Goal: Transaction & Acquisition: Book appointment/travel/reservation

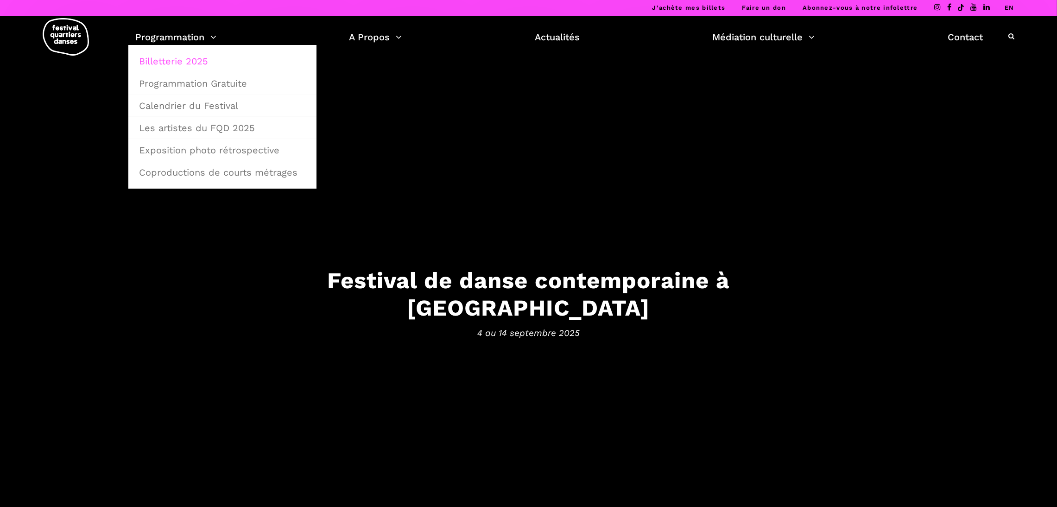
click at [177, 66] on link "Billetterie 2025" at bounding box center [223, 61] width 178 height 21
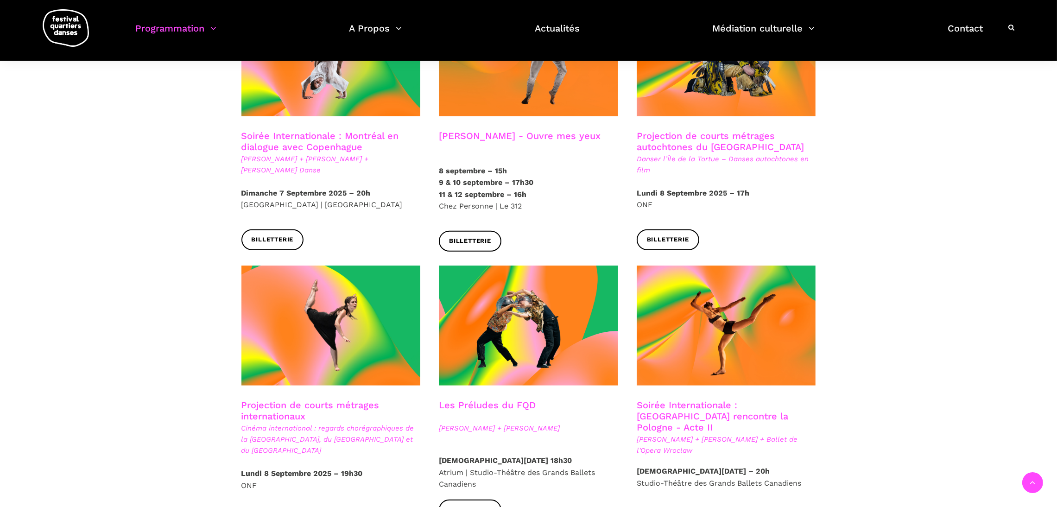
scroll to position [587, 0]
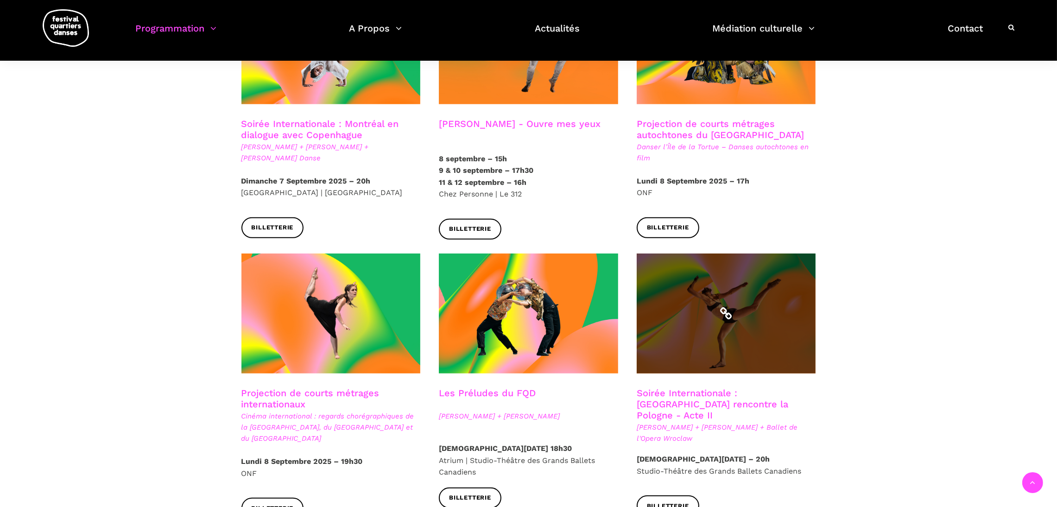
click at [816, 301] on span at bounding box center [726, 314] width 179 height 120
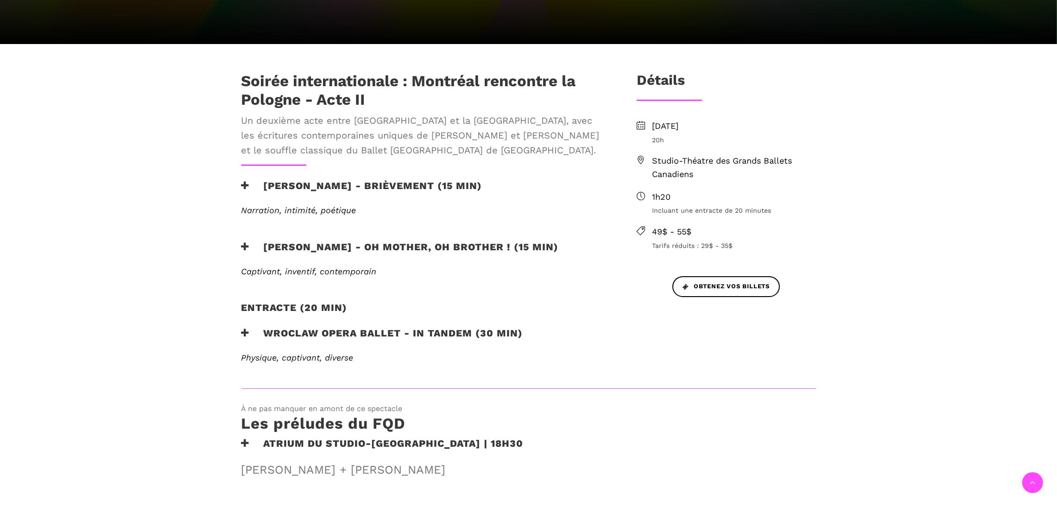
scroll to position [263, 0]
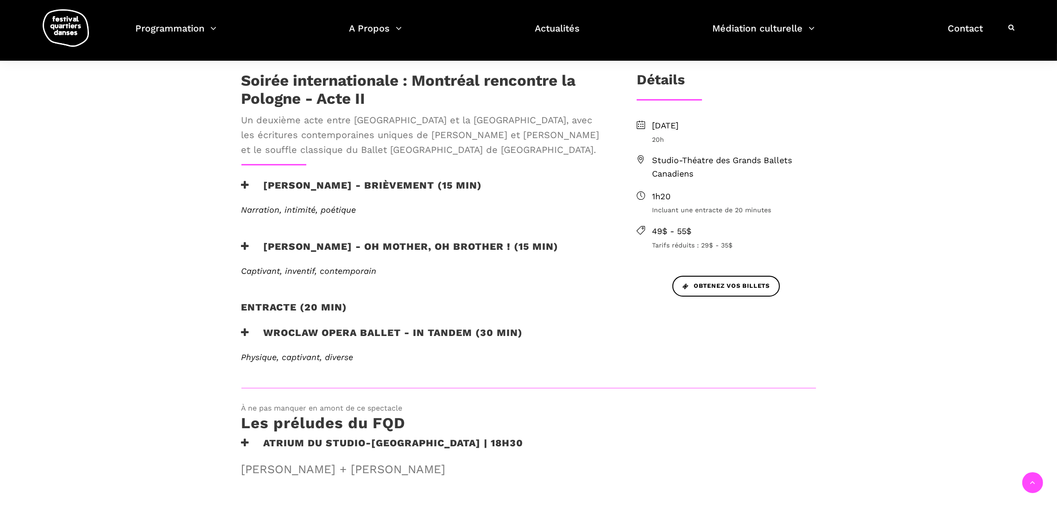
click at [385, 248] on h3 "Cai Glover - Oh mother, oh brother ! (15 min)" at bounding box center [401, 252] width 318 height 23
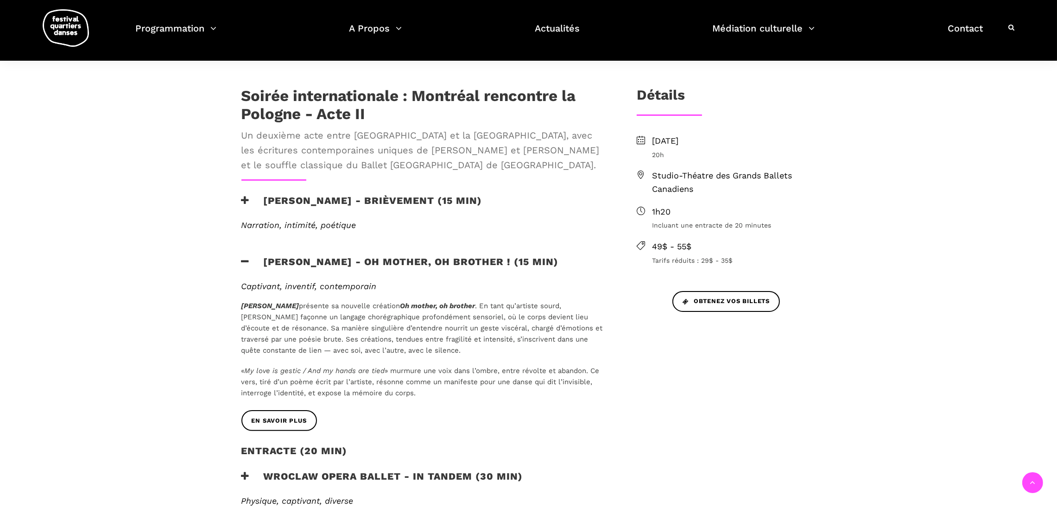
scroll to position [248, 0]
click at [283, 412] on link "EN SAVOIR PLUS" at bounding box center [280, 421] width 76 height 21
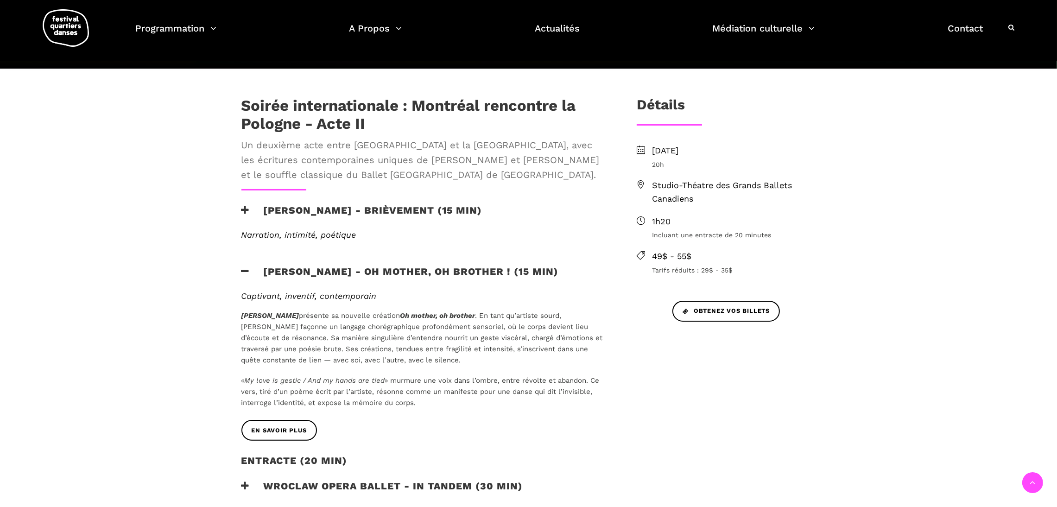
scroll to position [238, 0]
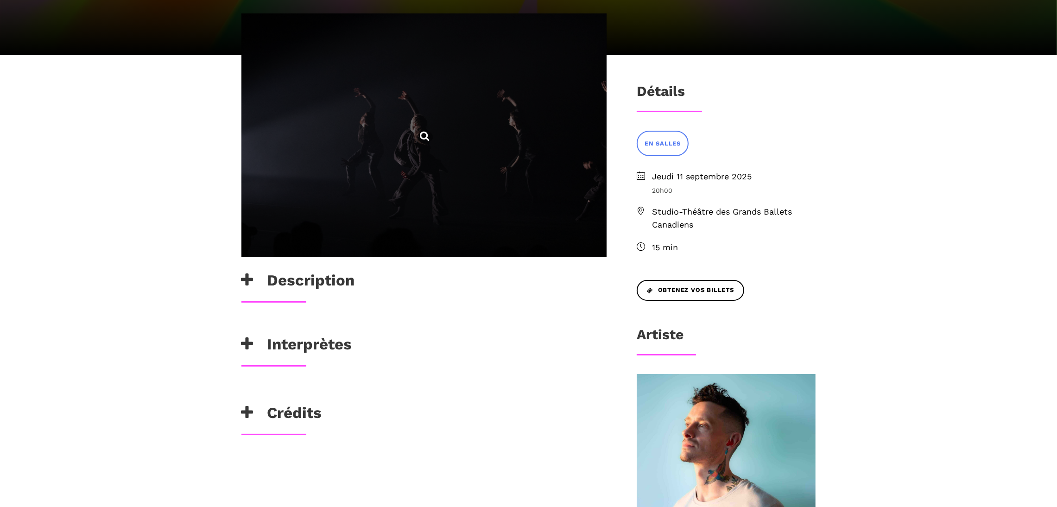
scroll to position [216, 0]
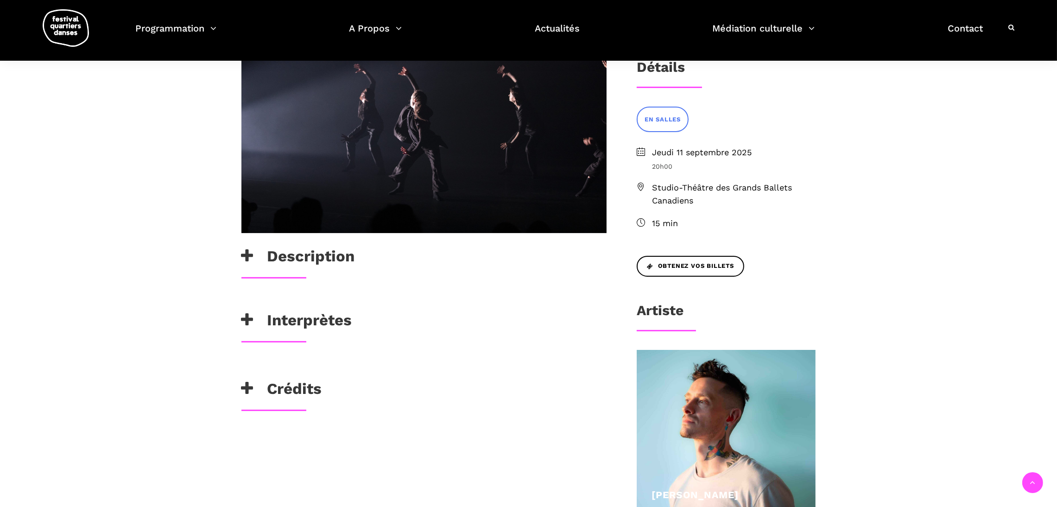
click at [276, 262] on h3 "Description" at bounding box center [299, 258] width 114 height 23
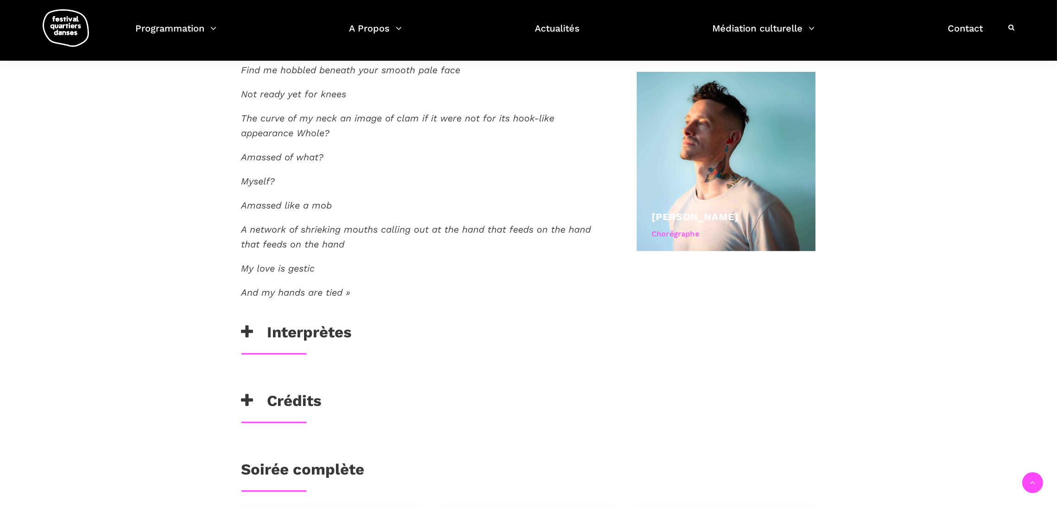
scroll to position [503, 0]
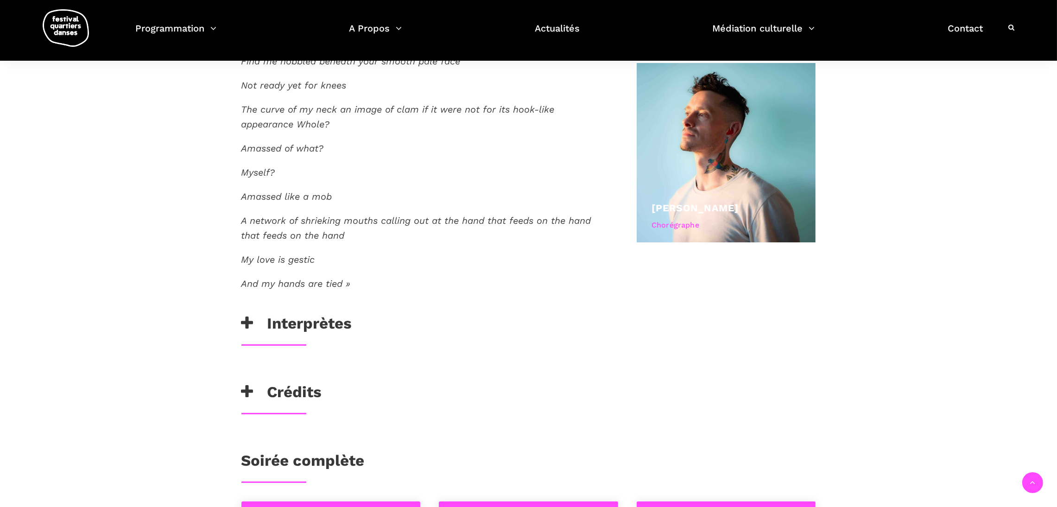
click at [307, 329] on h3 "Interprètes" at bounding box center [297, 325] width 111 height 23
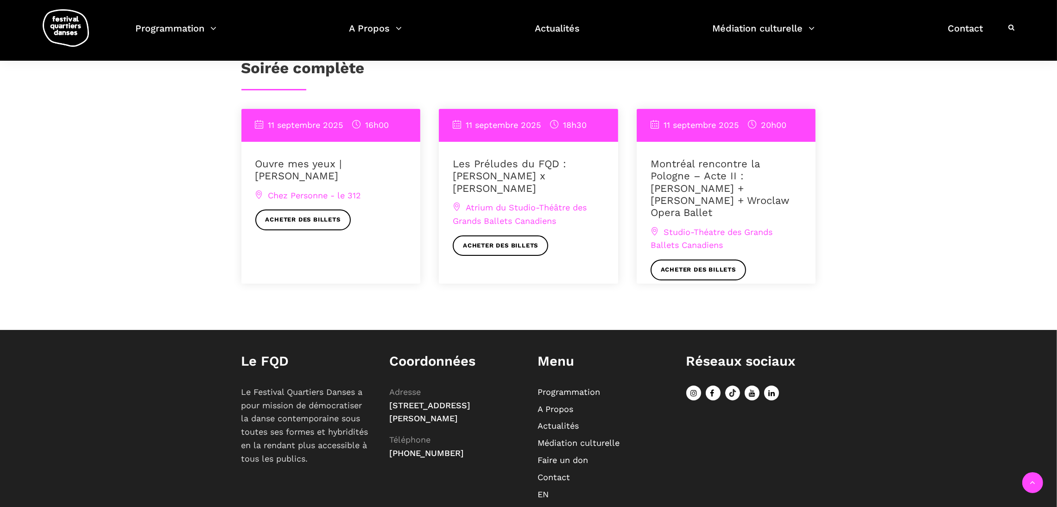
scroll to position [926, 0]
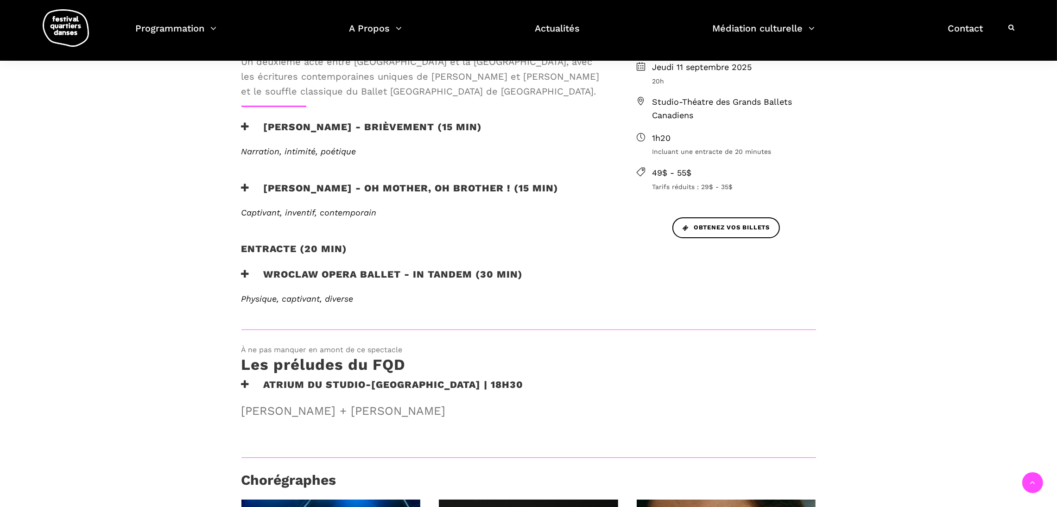
scroll to position [324, 0]
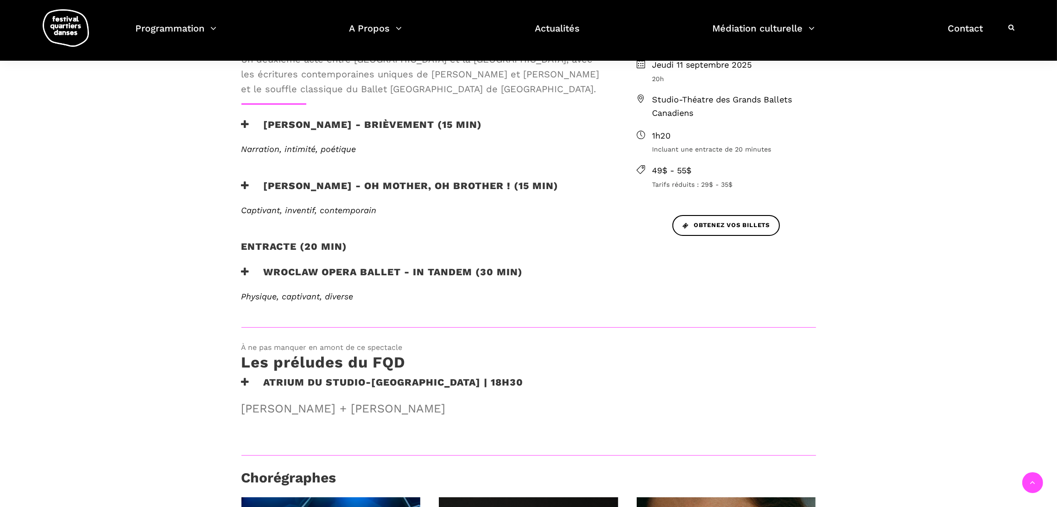
click at [336, 189] on h3 "[PERSON_NAME] - Oh mother, oh brother ! (15 min)" at bounding box center [401, 191] width 318 height 23
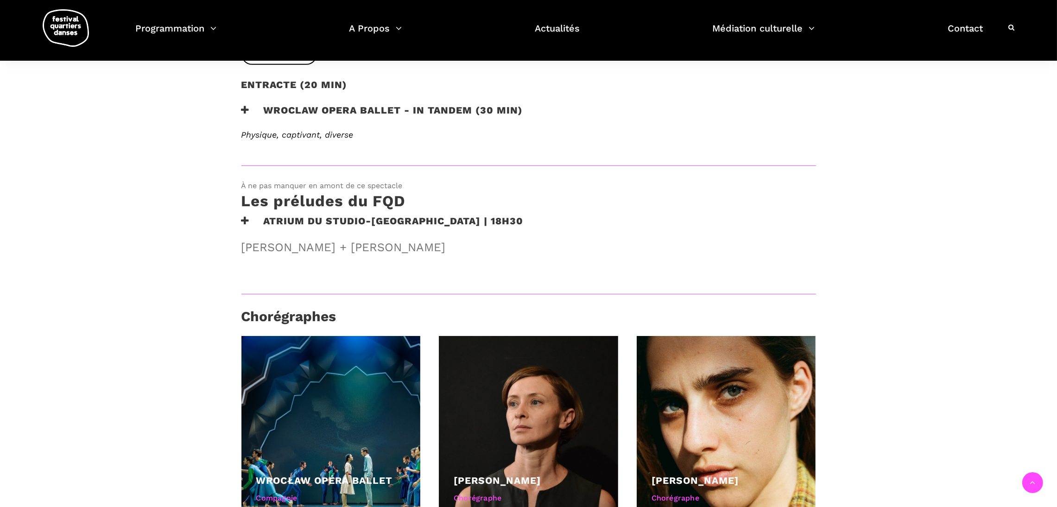
scroll to position [494, 0]
